Goal: Task Accomplishment & Management: Use online tool/utility

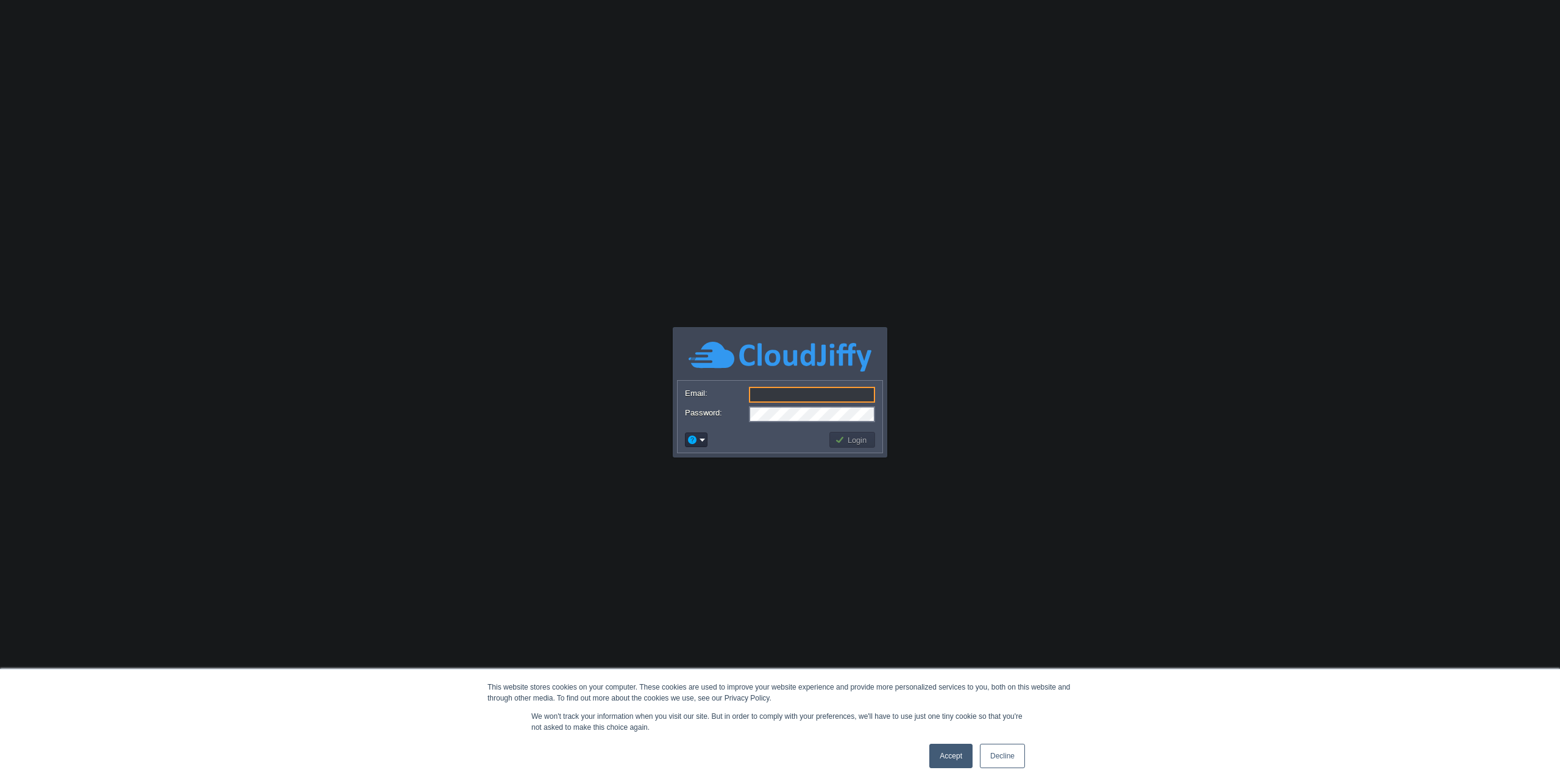
type input "[EMAIL_ADDRESS][DOMAIN_NAME]"
click at [940, 764] on link "Accept" at bounding box center [950, 756] width 43 height 24
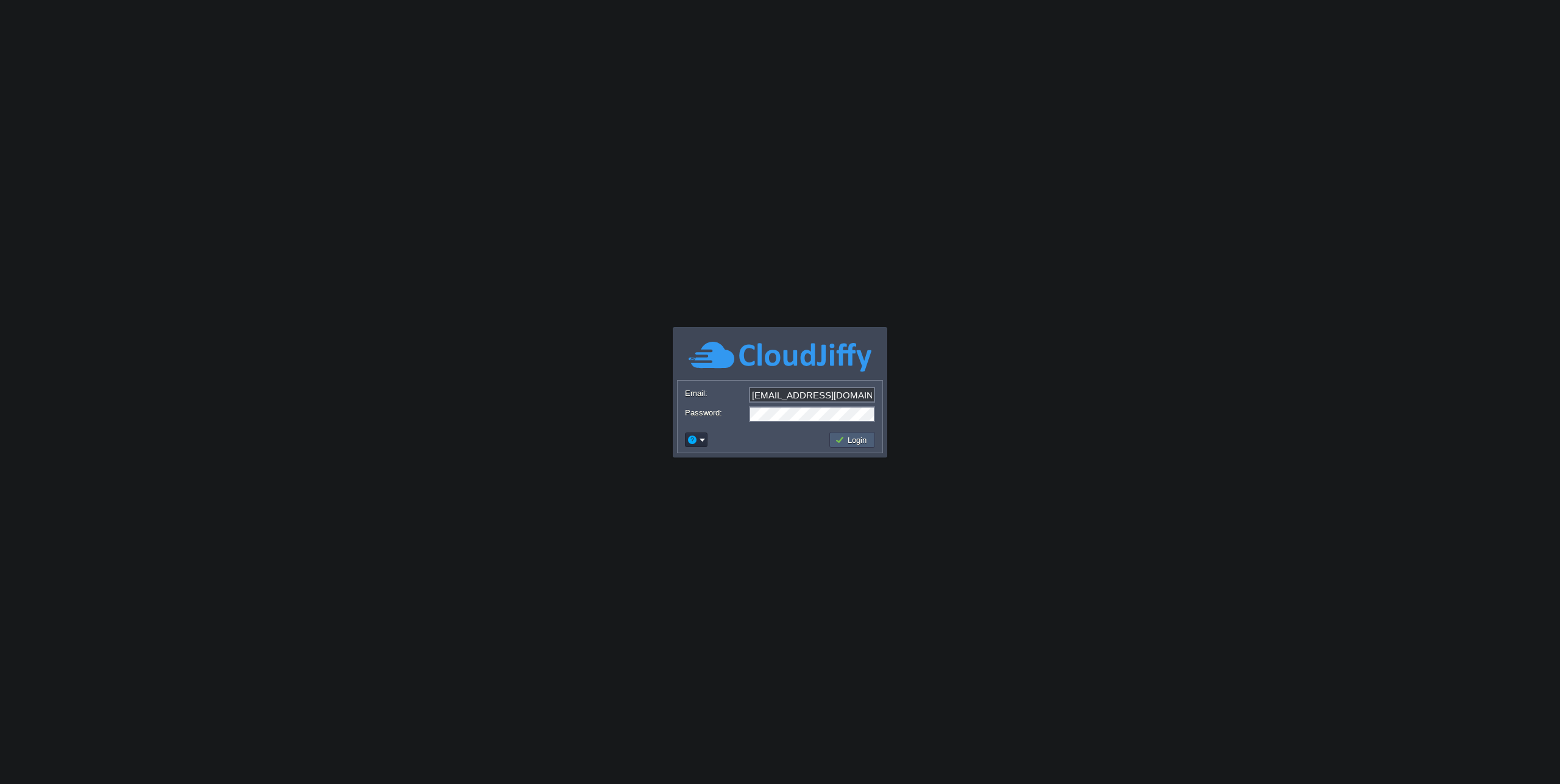
click at [851, 442] on button "Login" at bounding box center [852, 439] width 35 height 11
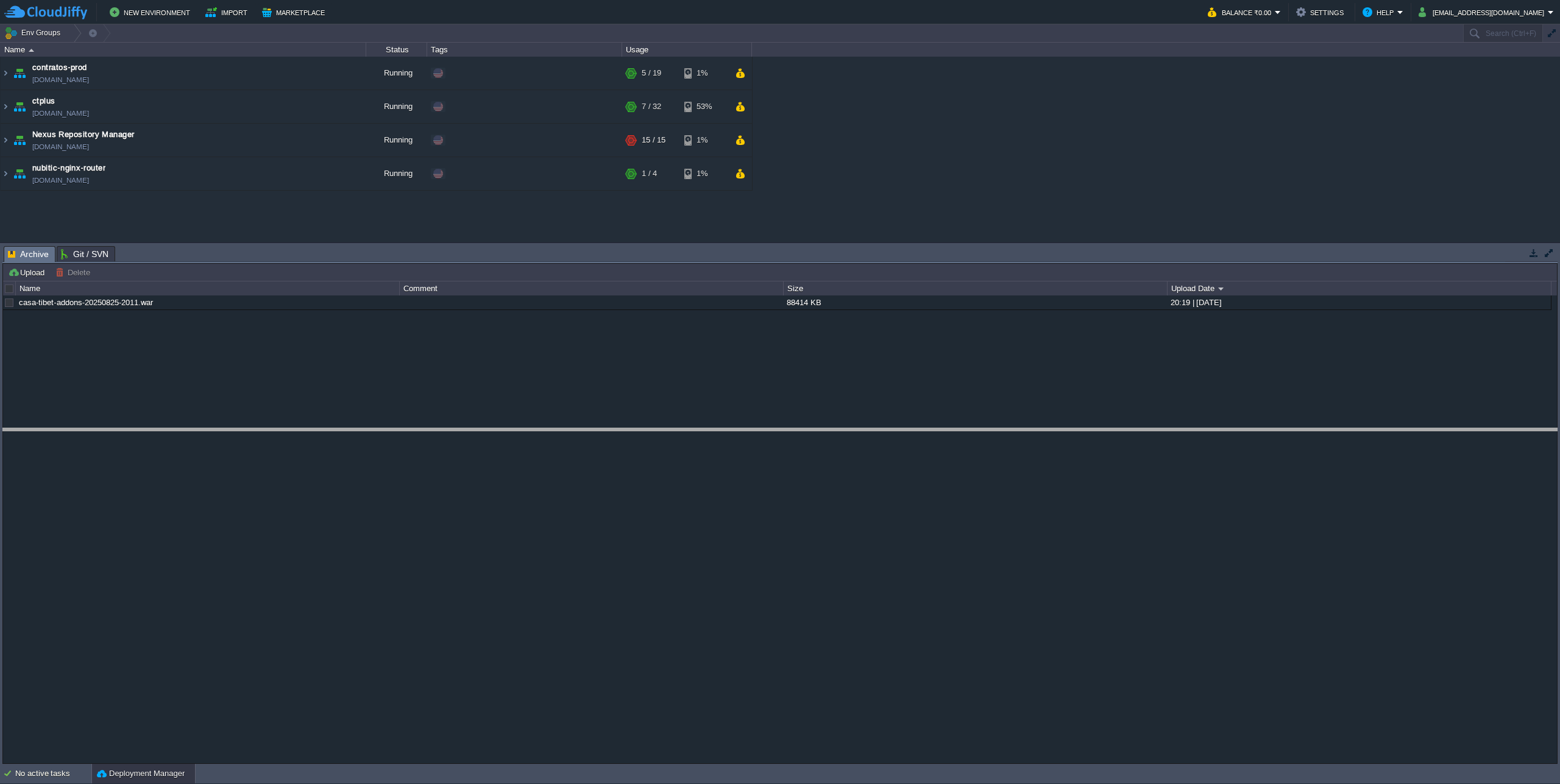
drag, startPoint x: 263, startPoint y: 257, endPoint x: 265, endPoint y: 446, distance: 189.0
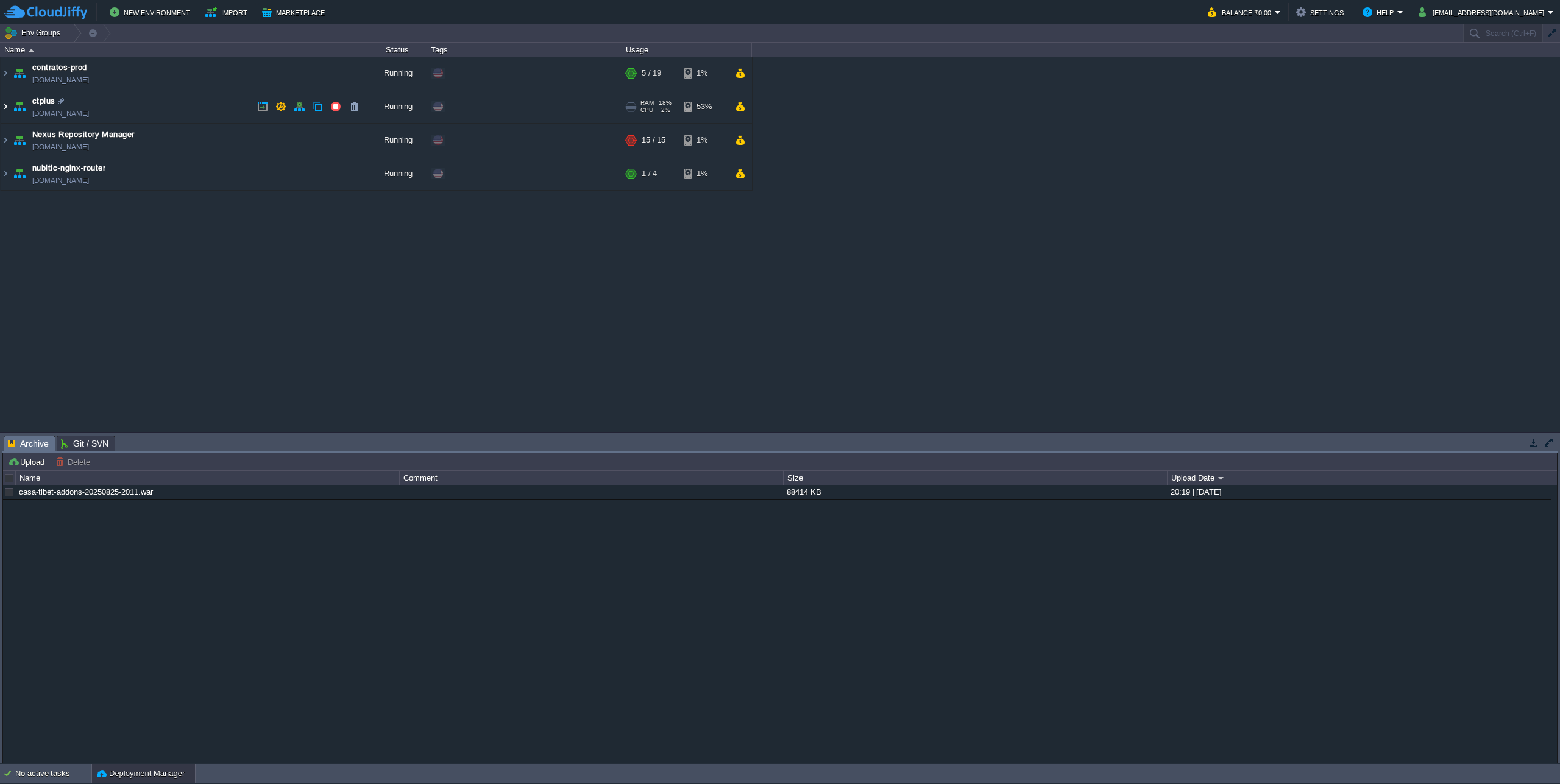
click at [3, 101] on img at bounding box center [5, 106] width 9 height 33
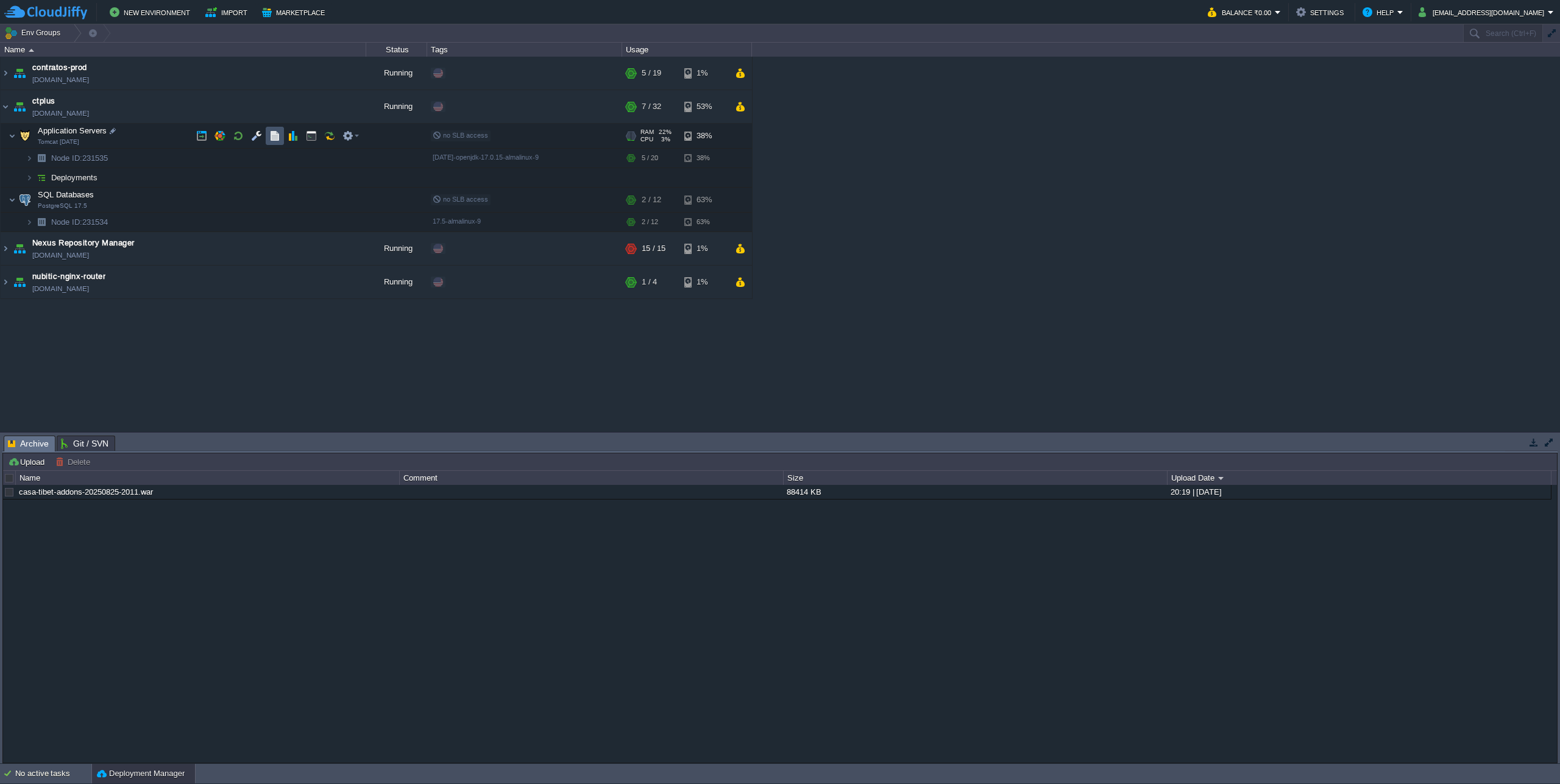
click at [269, 135] on button "button" at bounding box center [274, 136] width 11 height 11
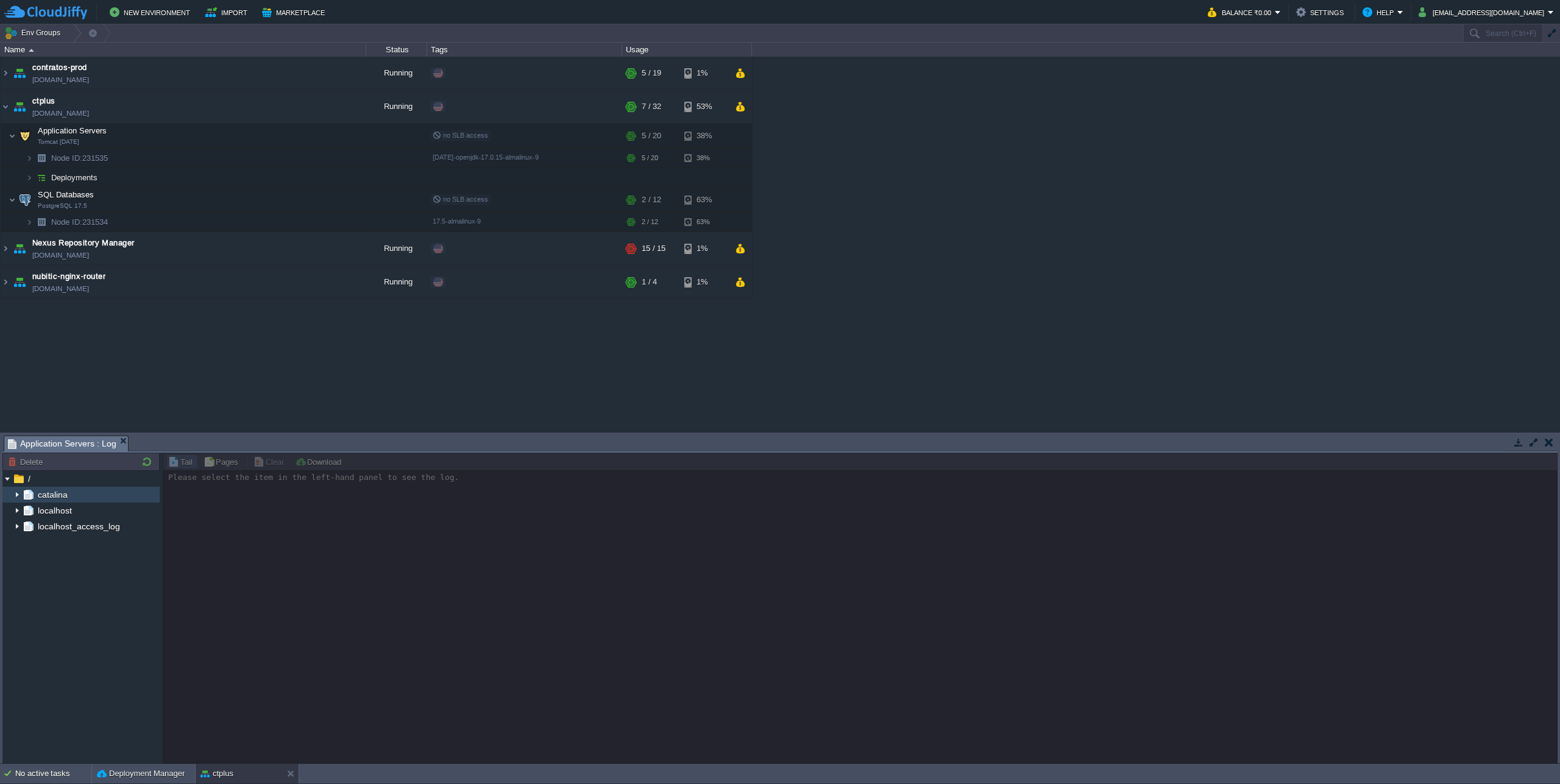
click at [17, 497] on img at bounding box center [17, 494] width 9 height 16
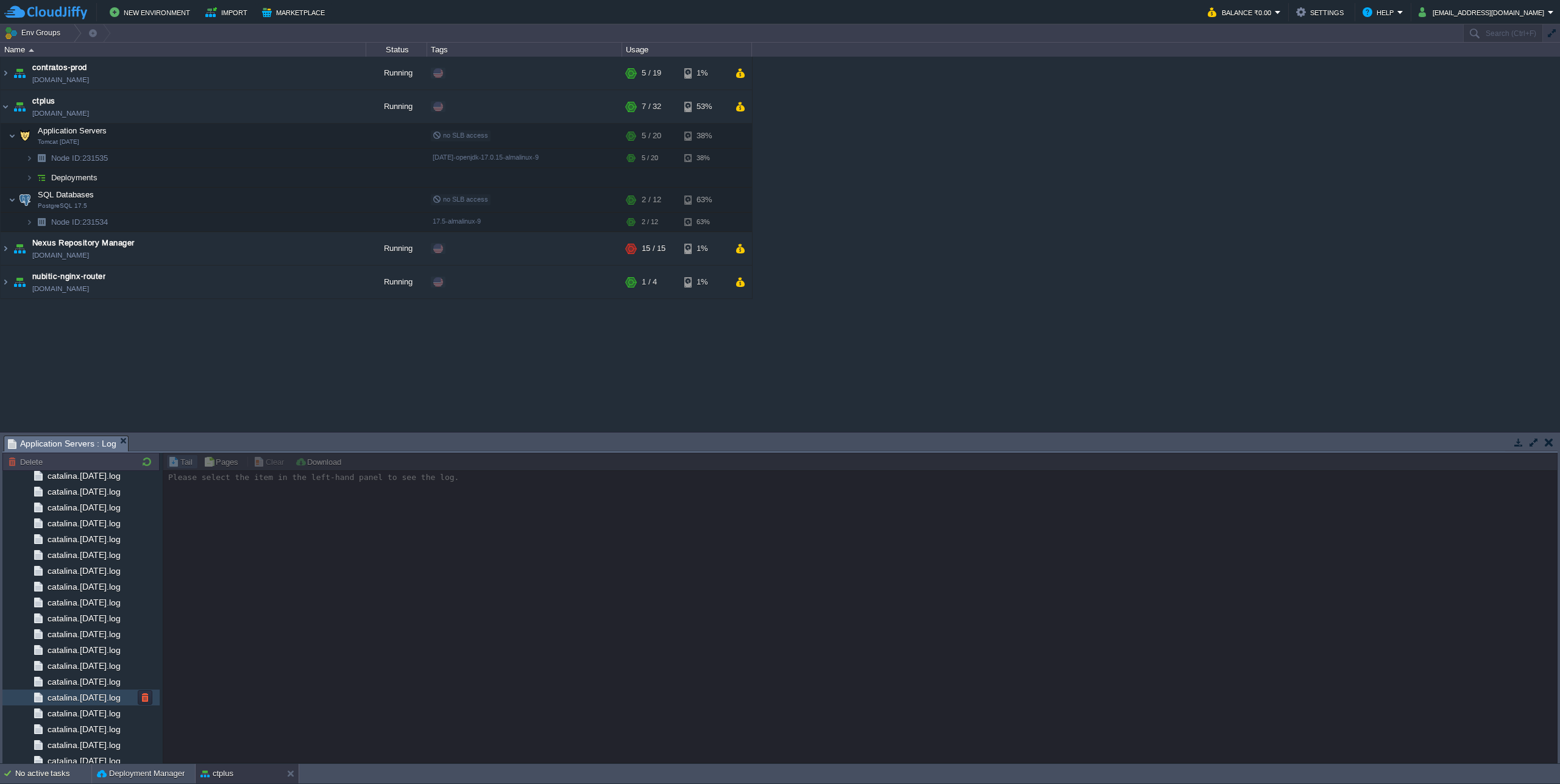
scroll to position [690, 0]
click at [44, 727] on img at bounding box center [38, 723] width 13 height 16
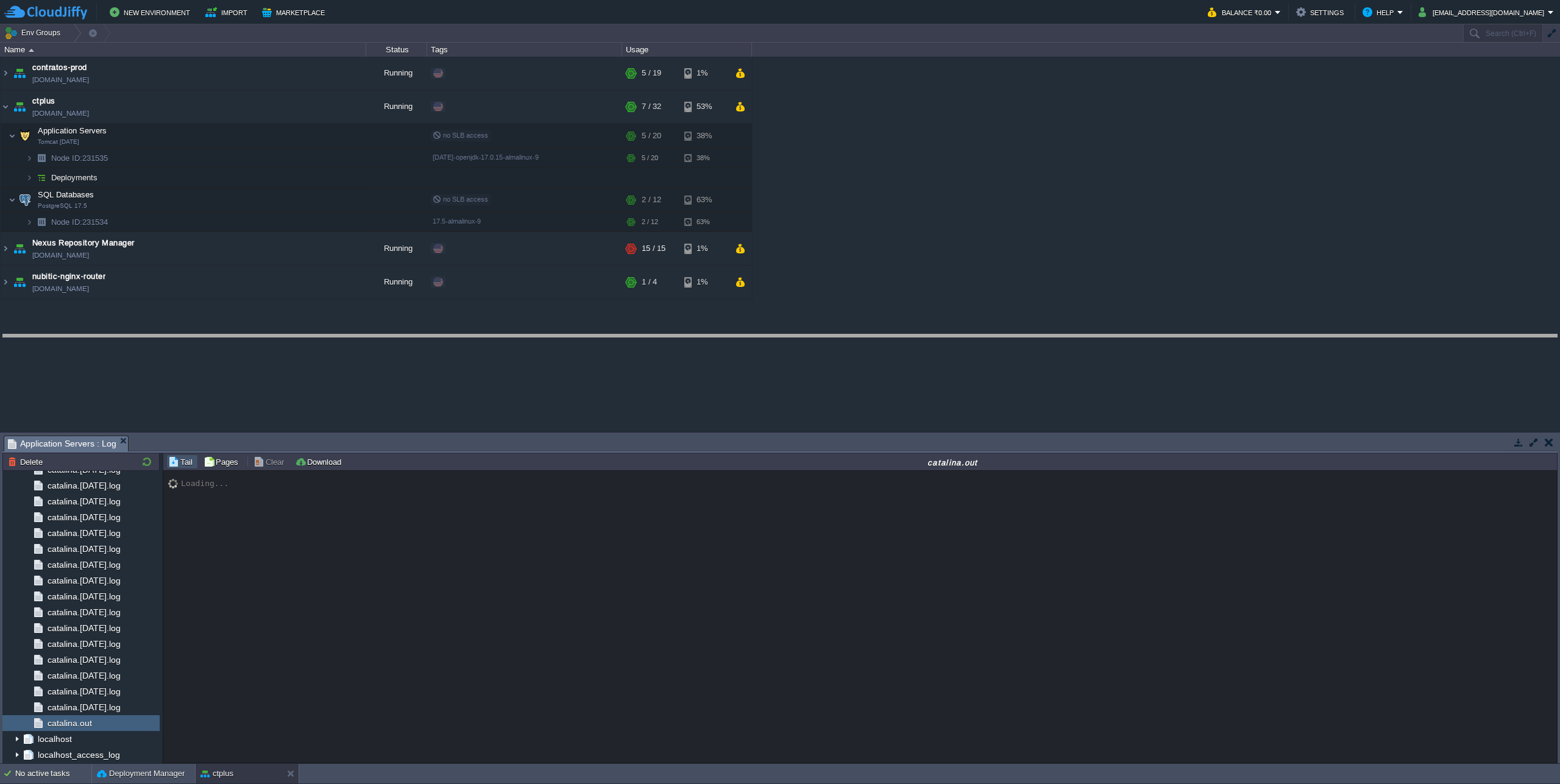
drag, startPoint x: 736, startPoint y: 438, endPoint x: 766, endPoint y: 333, distance: 109.2
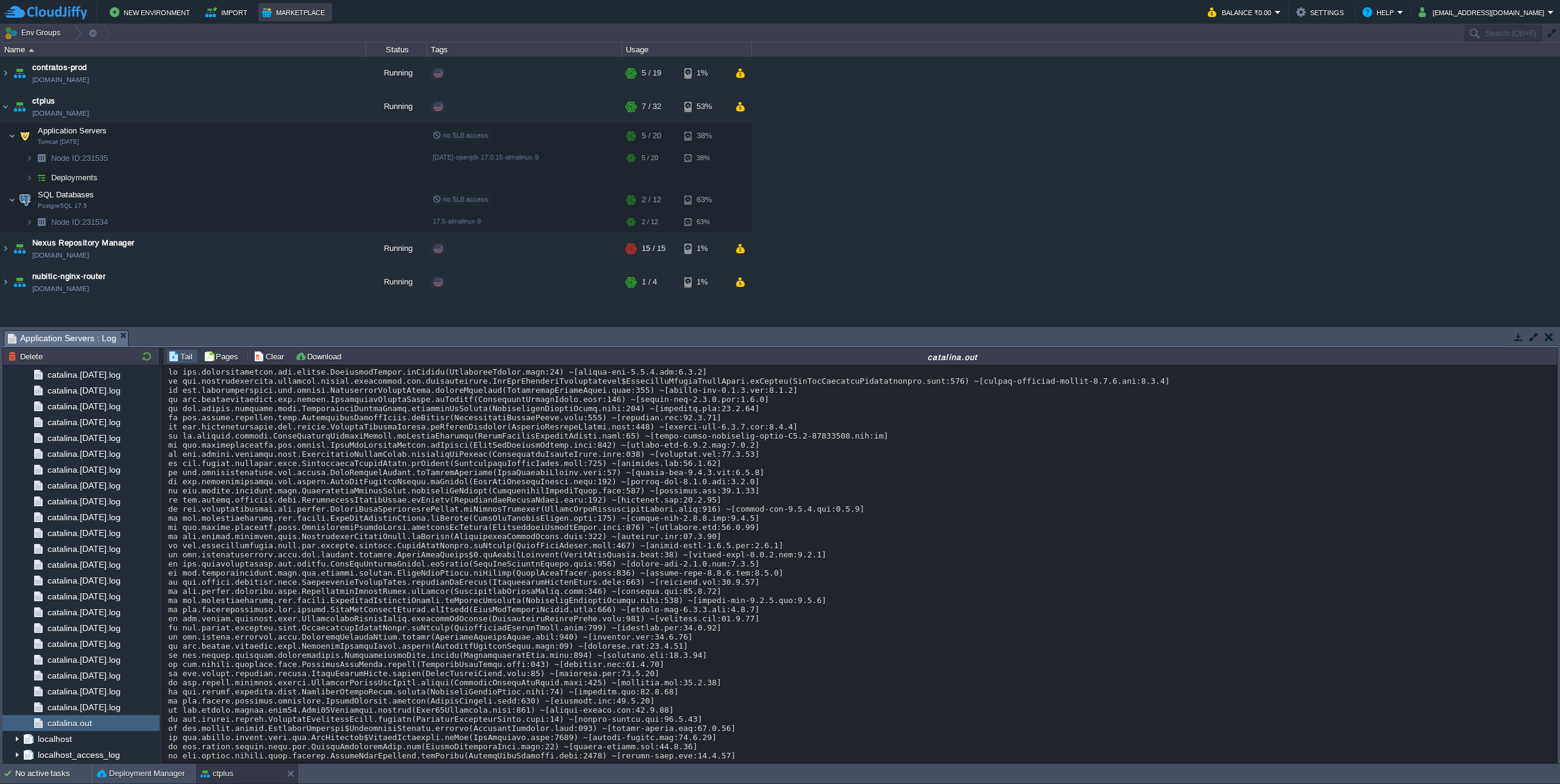
scroll to position [10662, 0]
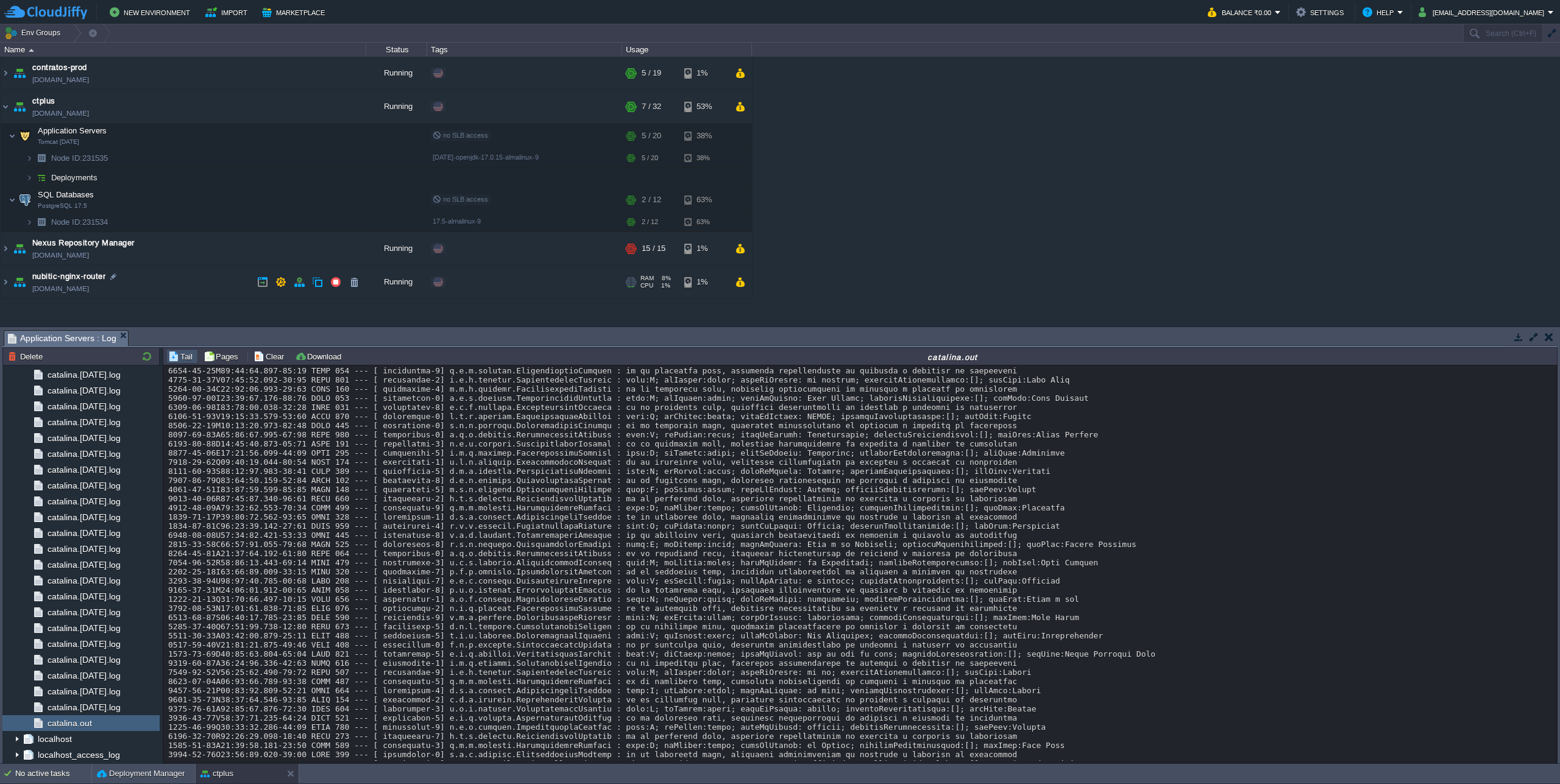
scroll to position [5035, 0]
drag, startPoint x: 703, startPoint y: 512, endPoint x: 711, endPoint y: 529, distance: 18.8
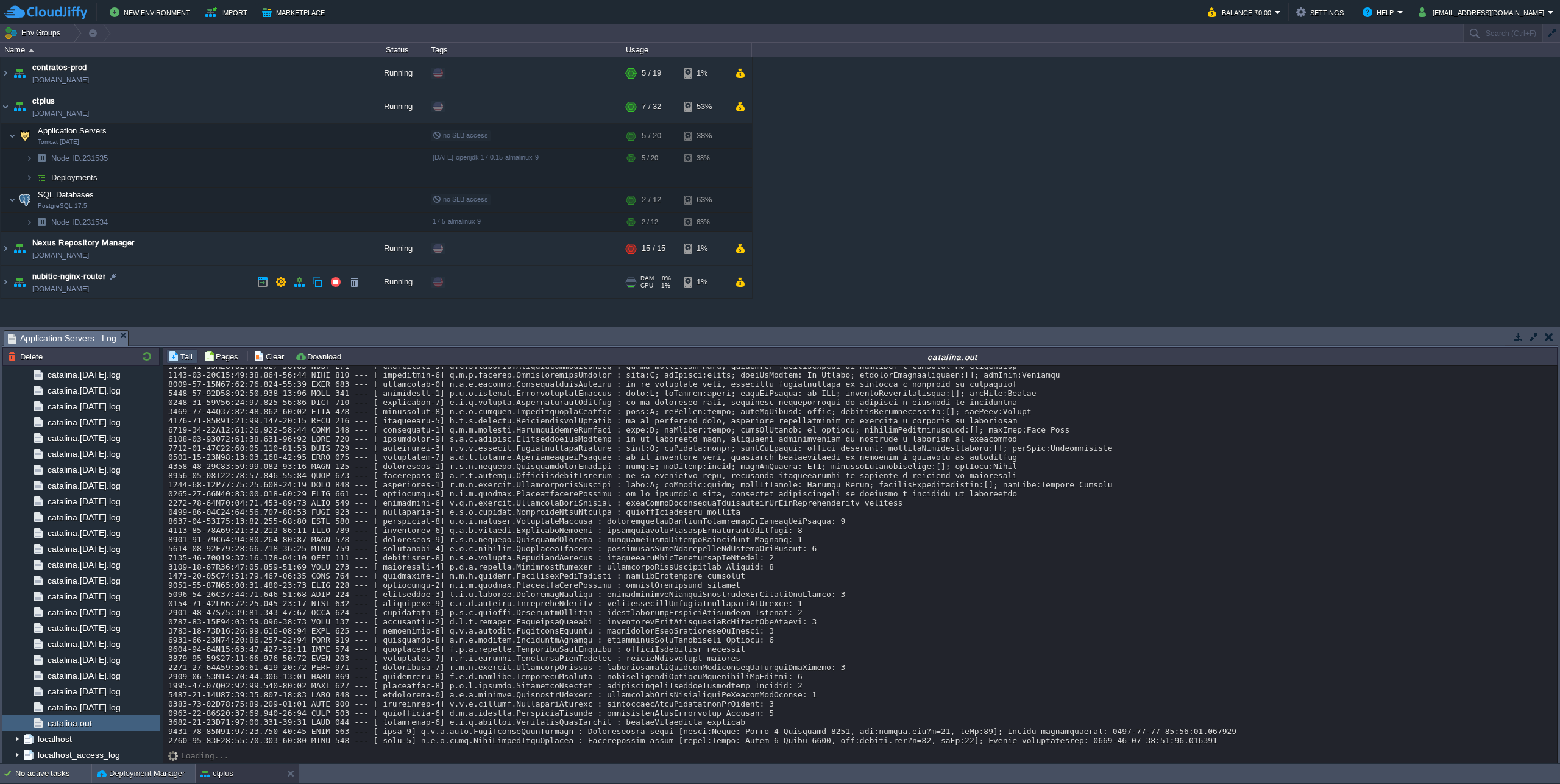
scroll to position [10552, 0]
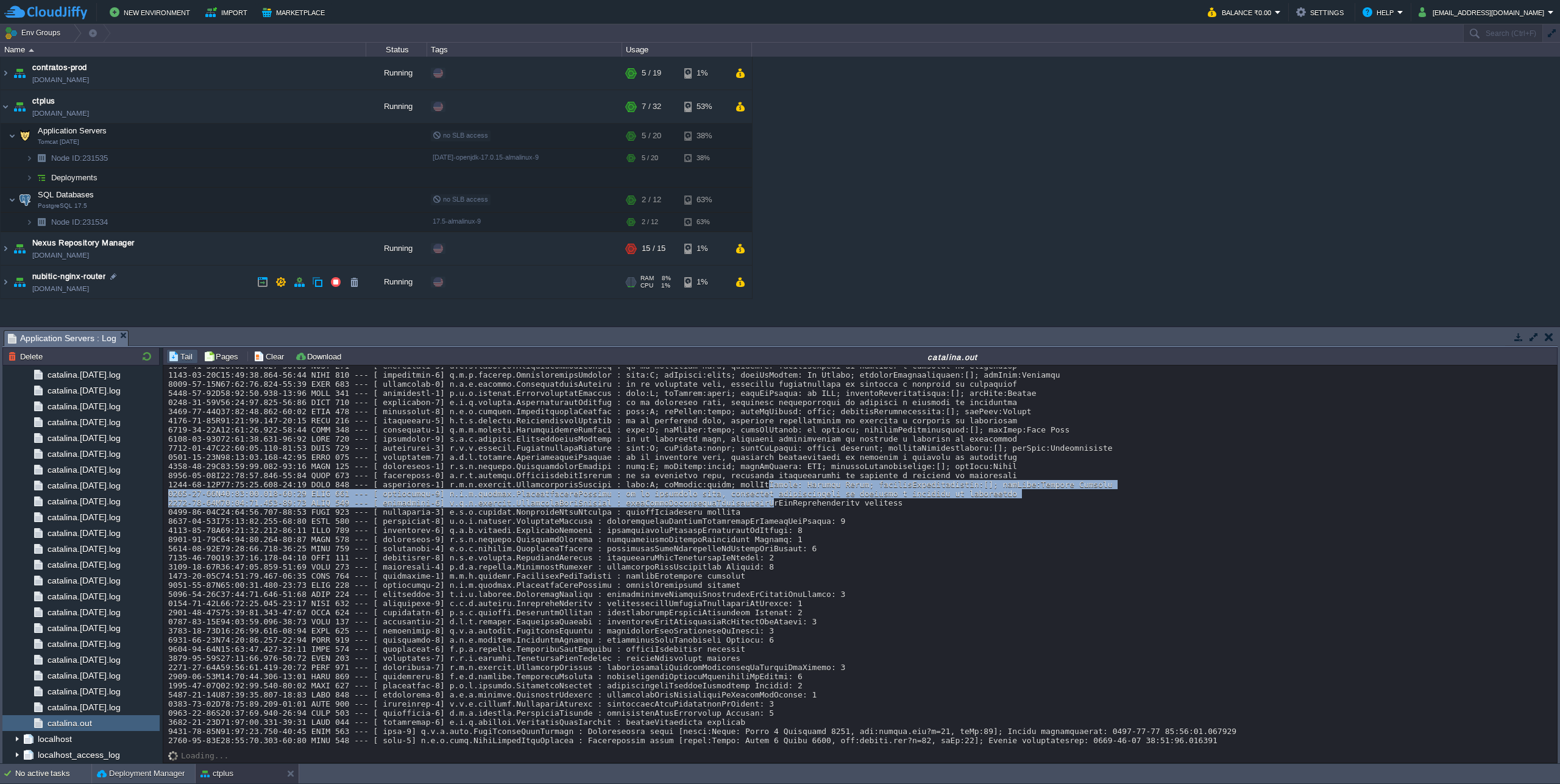
drag, startPoint x: 766, startPoint y: 546, endPoint x: 773, endPoint y: 564, distance: 19.3
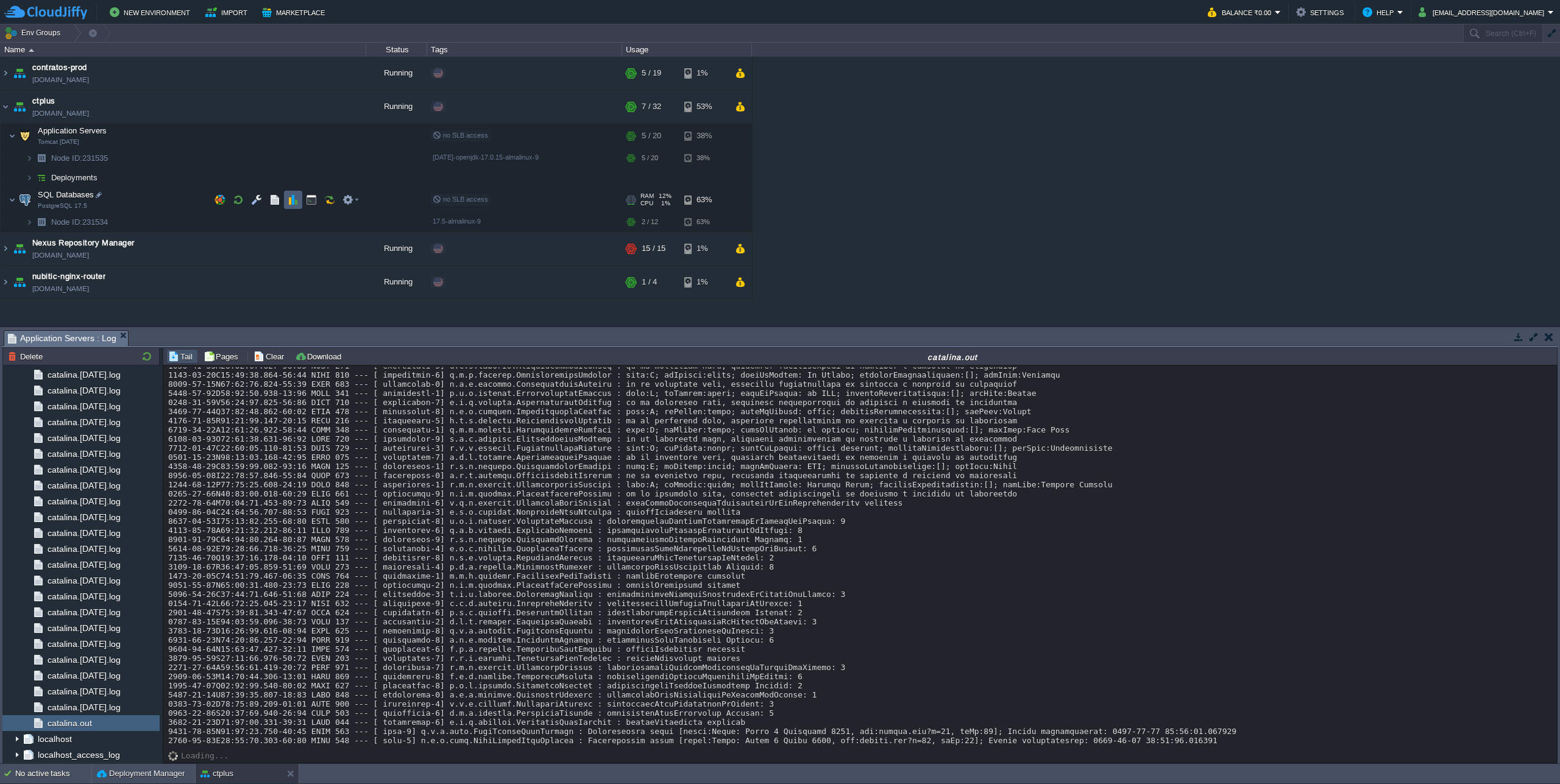
click at [290, 206] on td at bounding box center [293, 199] width 18 height 18
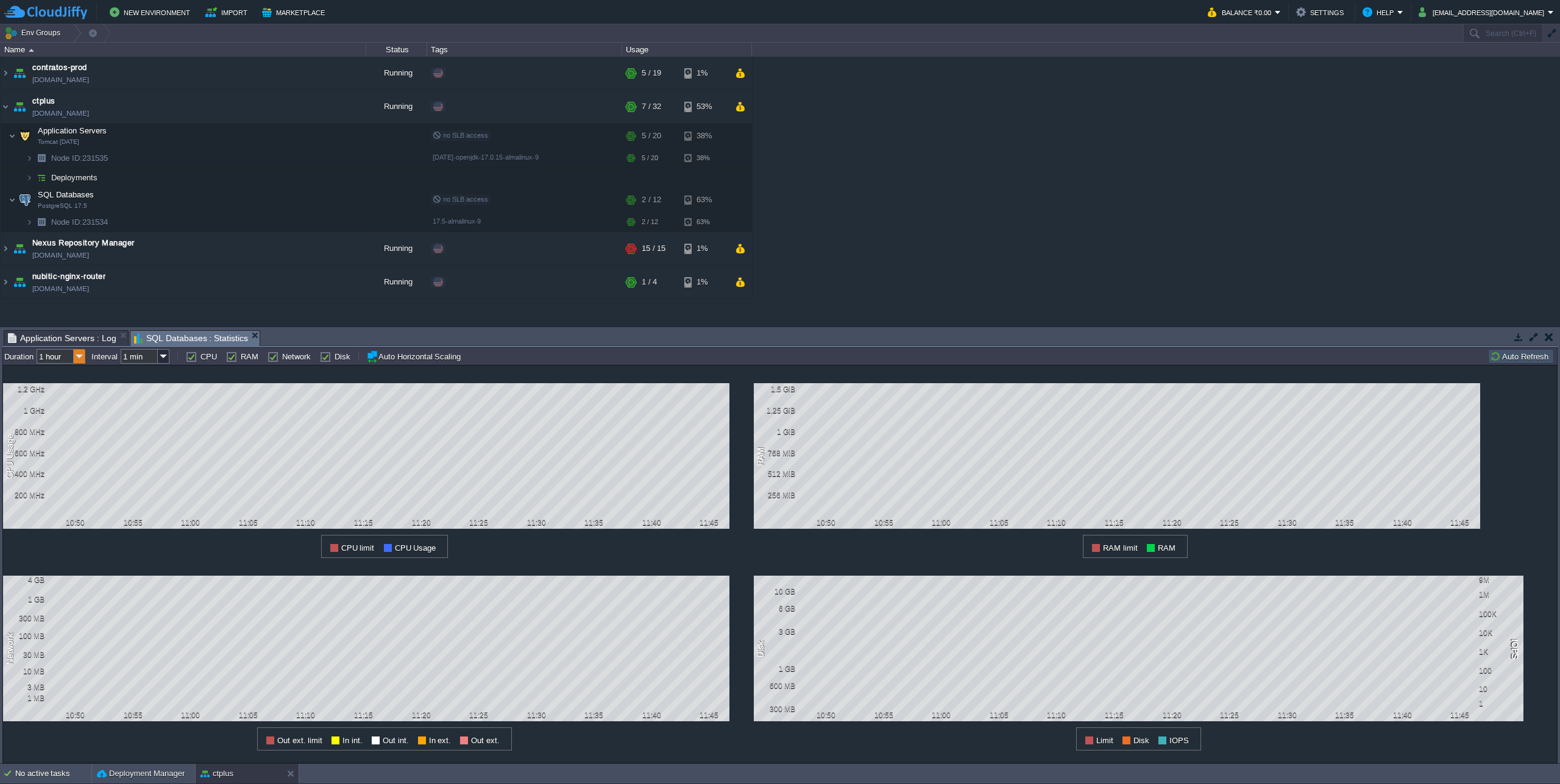
click at [80, 353] on img at bounding box center [80, 356] width 12 height 15
click at [57, 420] on div "1 day" at bounding box center [61, 419] width 46 height 15
type input "1 day"
type input "1 hour"
click at [77, 357] on img at bounding box center [80, 356] width 12 height 15
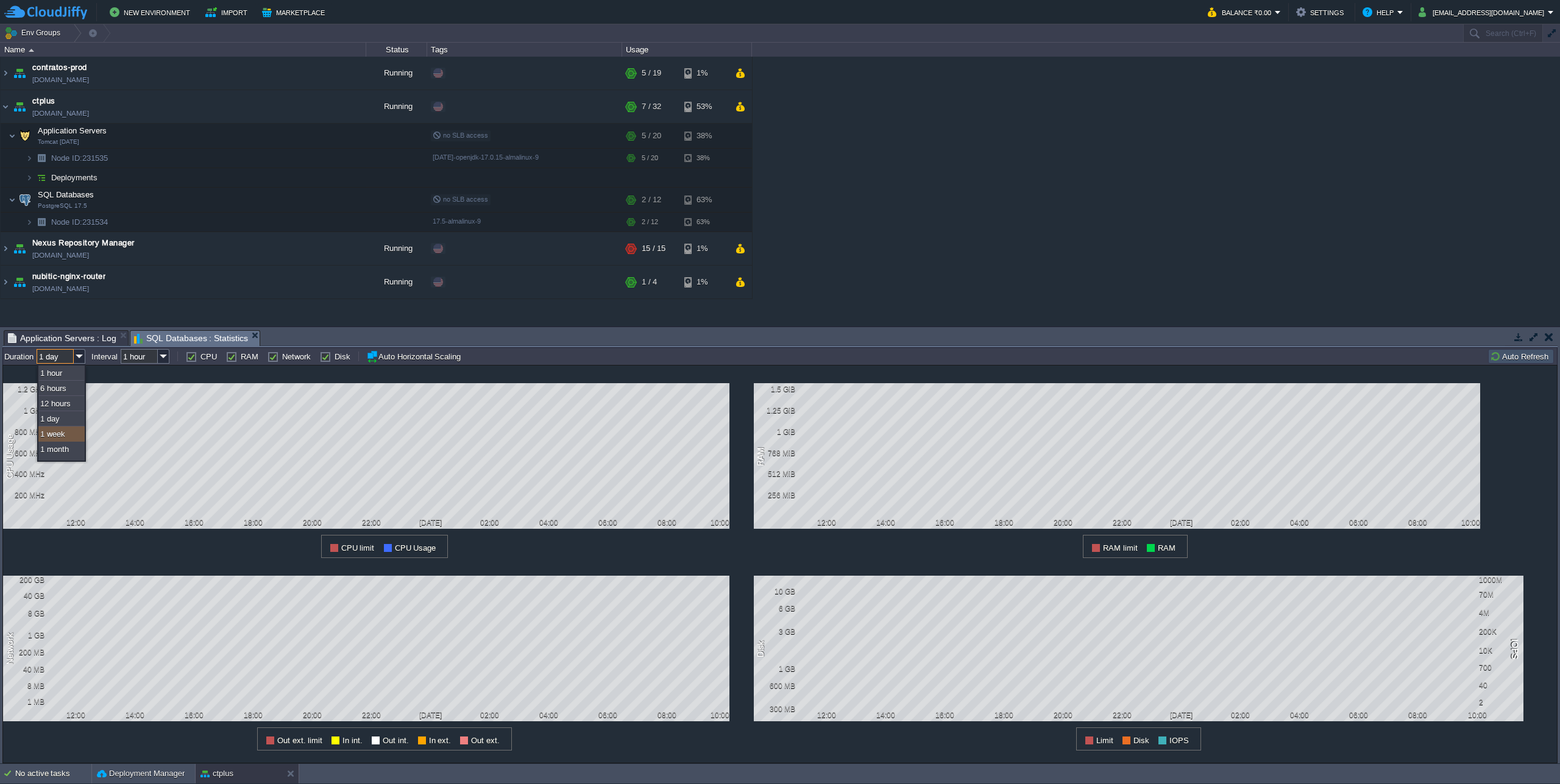
click at [77, 435] on div "1 week" at bounding box center [61, 434] width 46 height 15
type input "1 week"
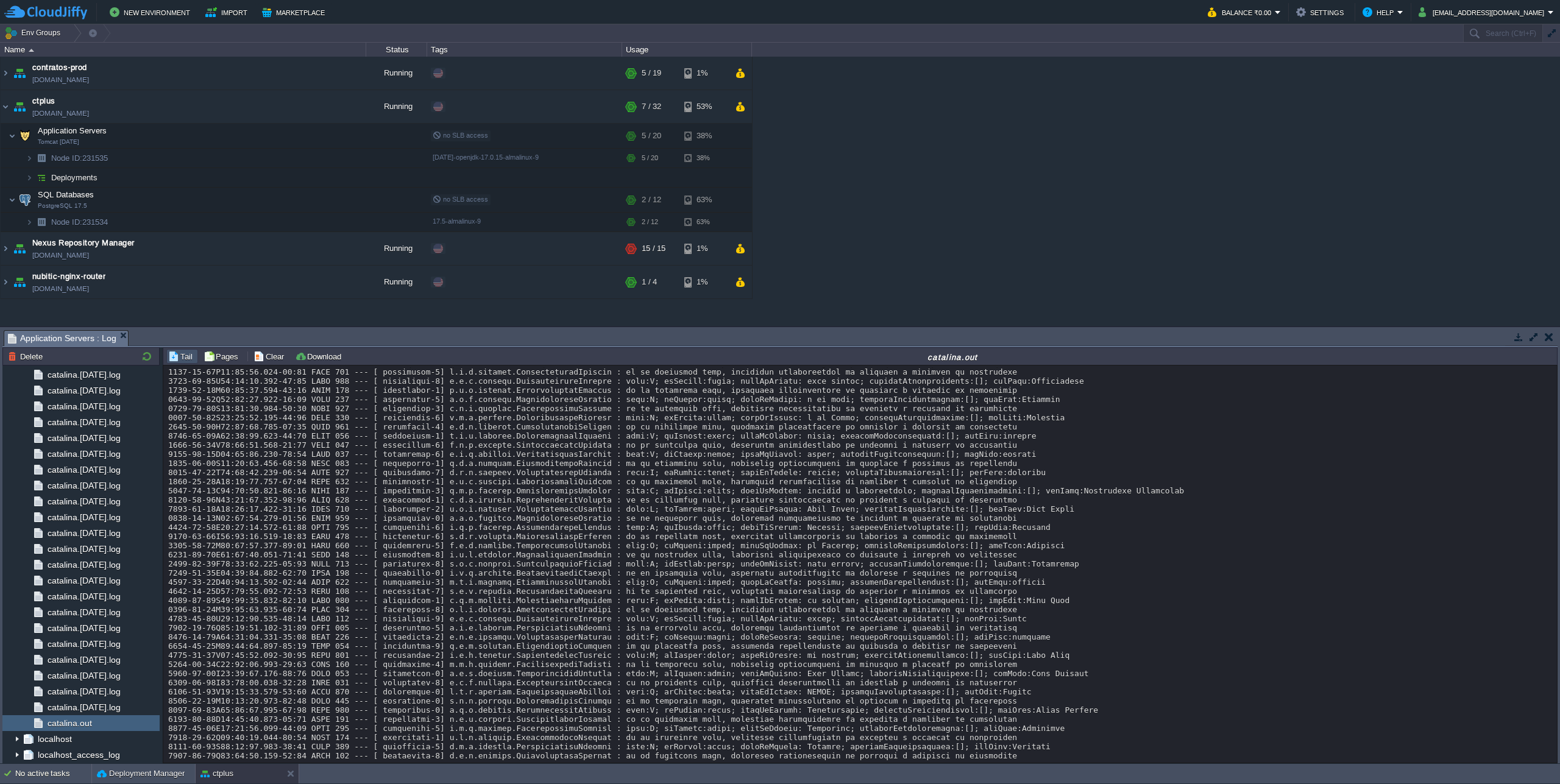
scroll to position [4862, 0]
click at [1218, 607] on div at bounding box center [860, 105] width 1383 height 9199
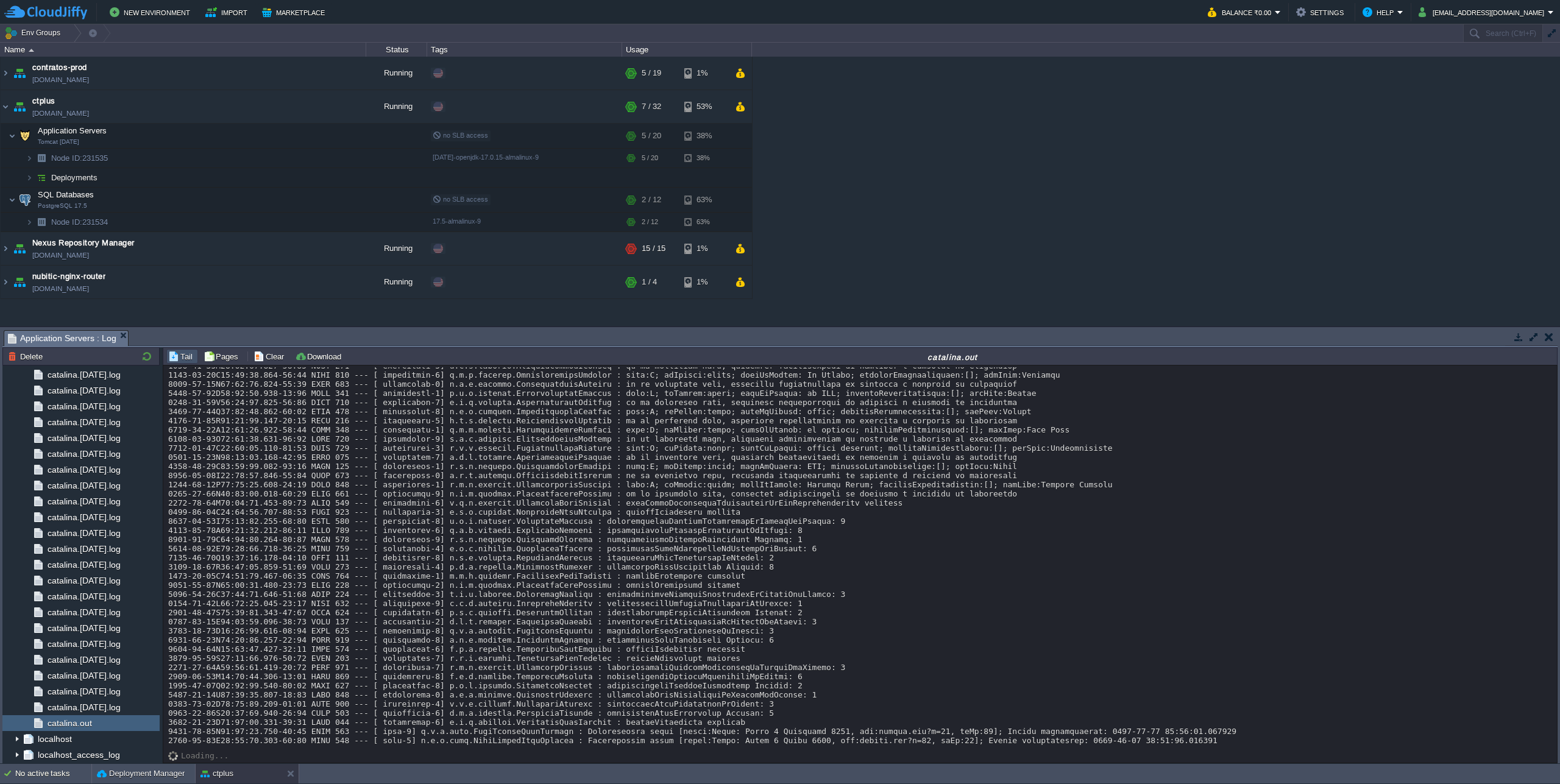
scroll to position [10750, 0]
